Goal: Complete application form

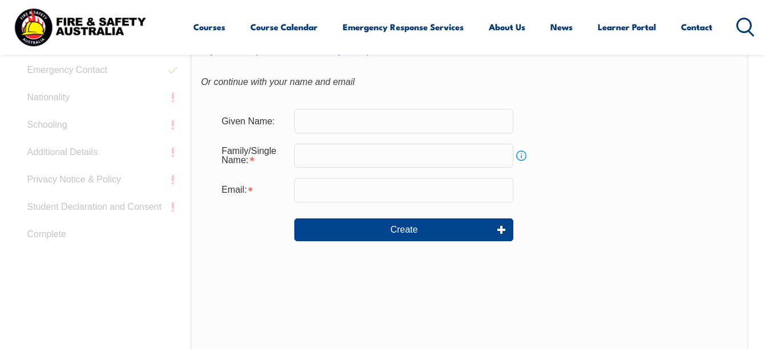
scroll to position [400, 0]
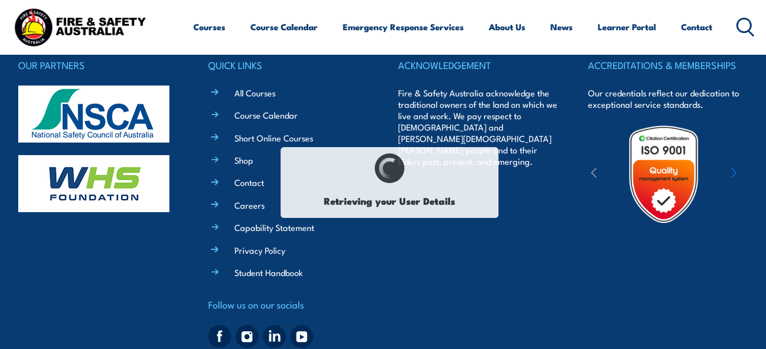
select select "Ms"
type input "[PERSON_NAME]"
type input "Joy"
type input "Devi"
type input "[DATE]"
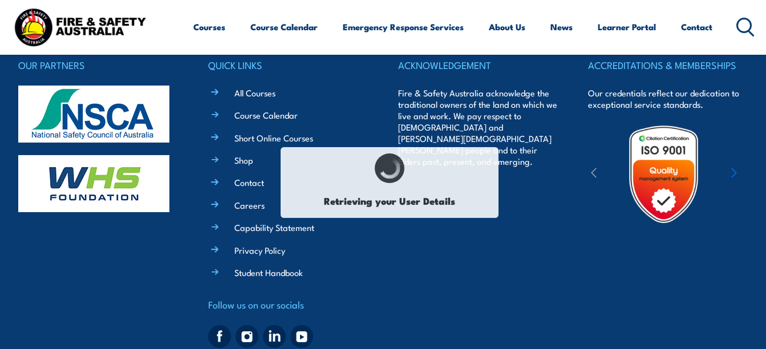
type input "87P8D3PNSR"
select select "F"
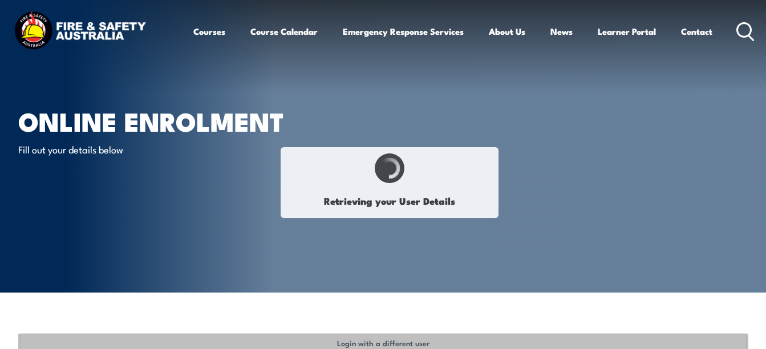
select select "Ms"
type input "[PERSON_NAME]"
type input "Joy"
type input "Devi"
type input "[DATE]"
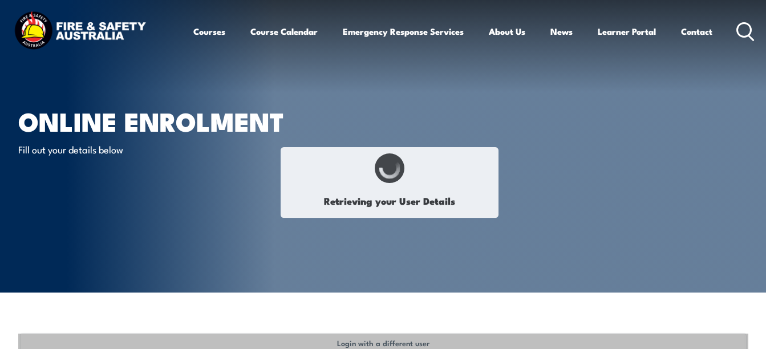
type input "87P8D3PNSR"
select select "F"
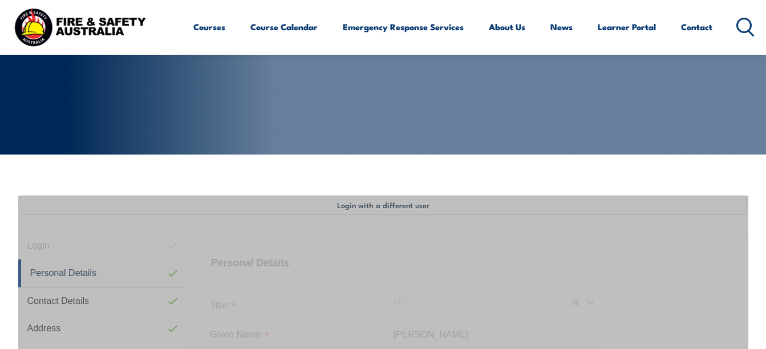
scroll to position [277, 0]
